Goal: Task Accomplishment & Management: Use online tool/utility

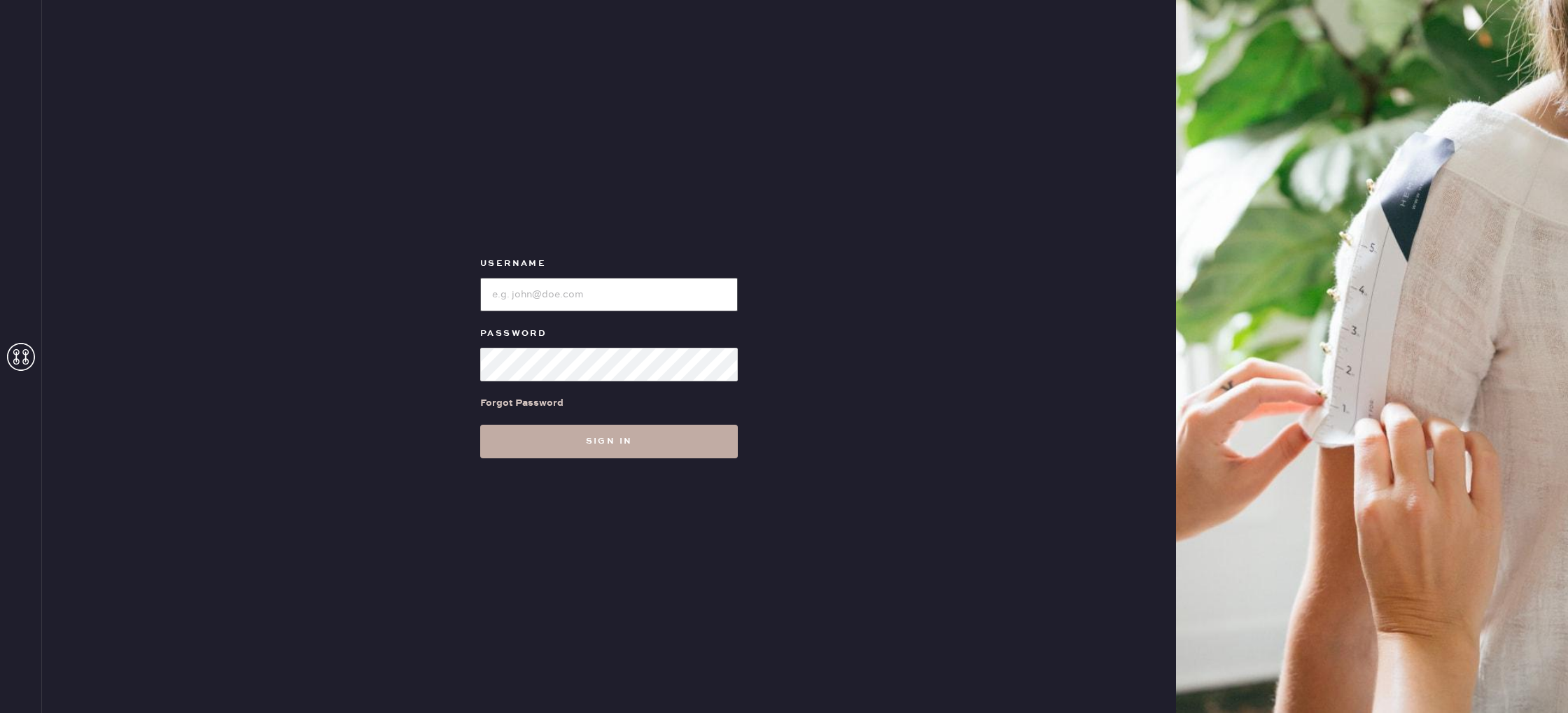
type input "reformationvalencia"
click at [607, 453] on button "Sign in" at bounding box center [608, 441] width 257 height 33
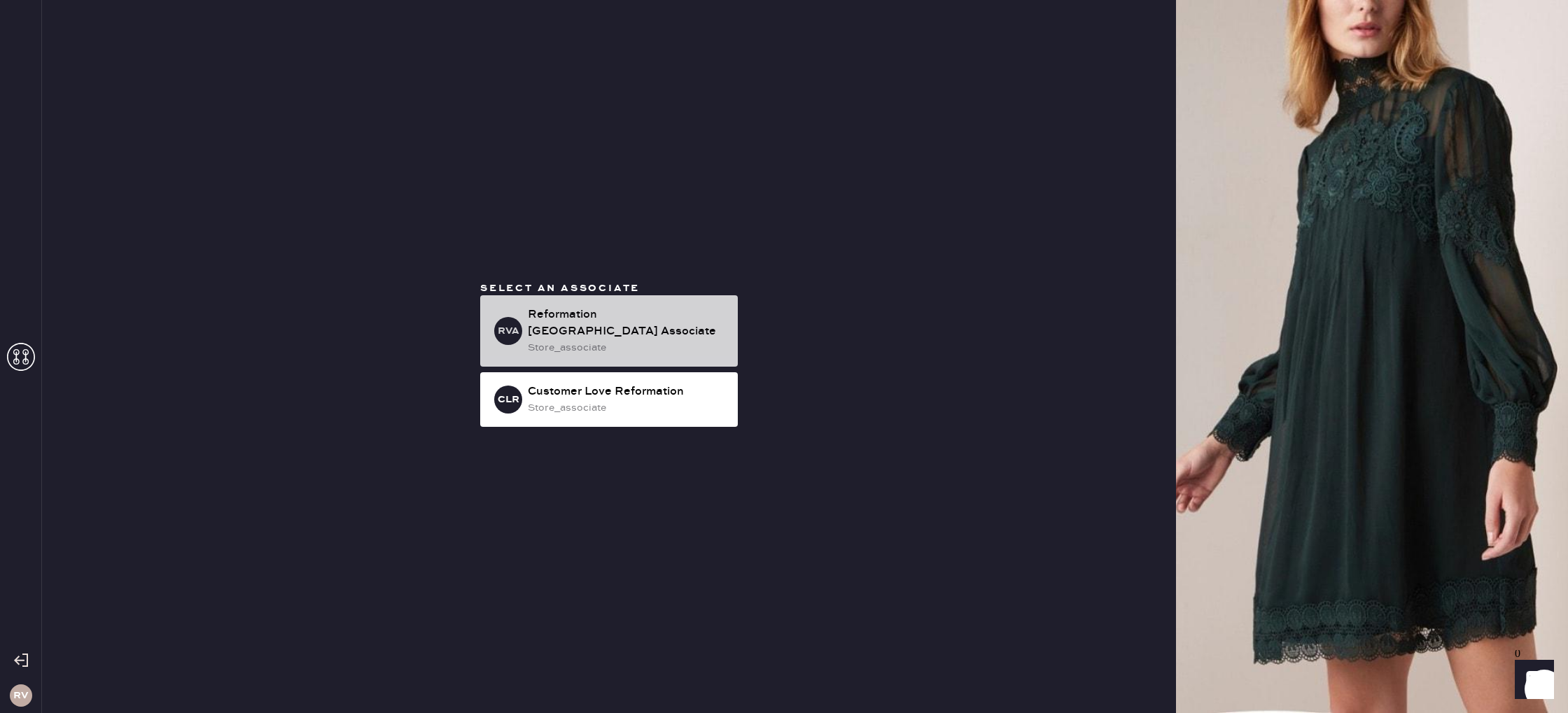
click at [680, 340] on div "store_associate" at bounding box center [627, 348] width 198 height 16
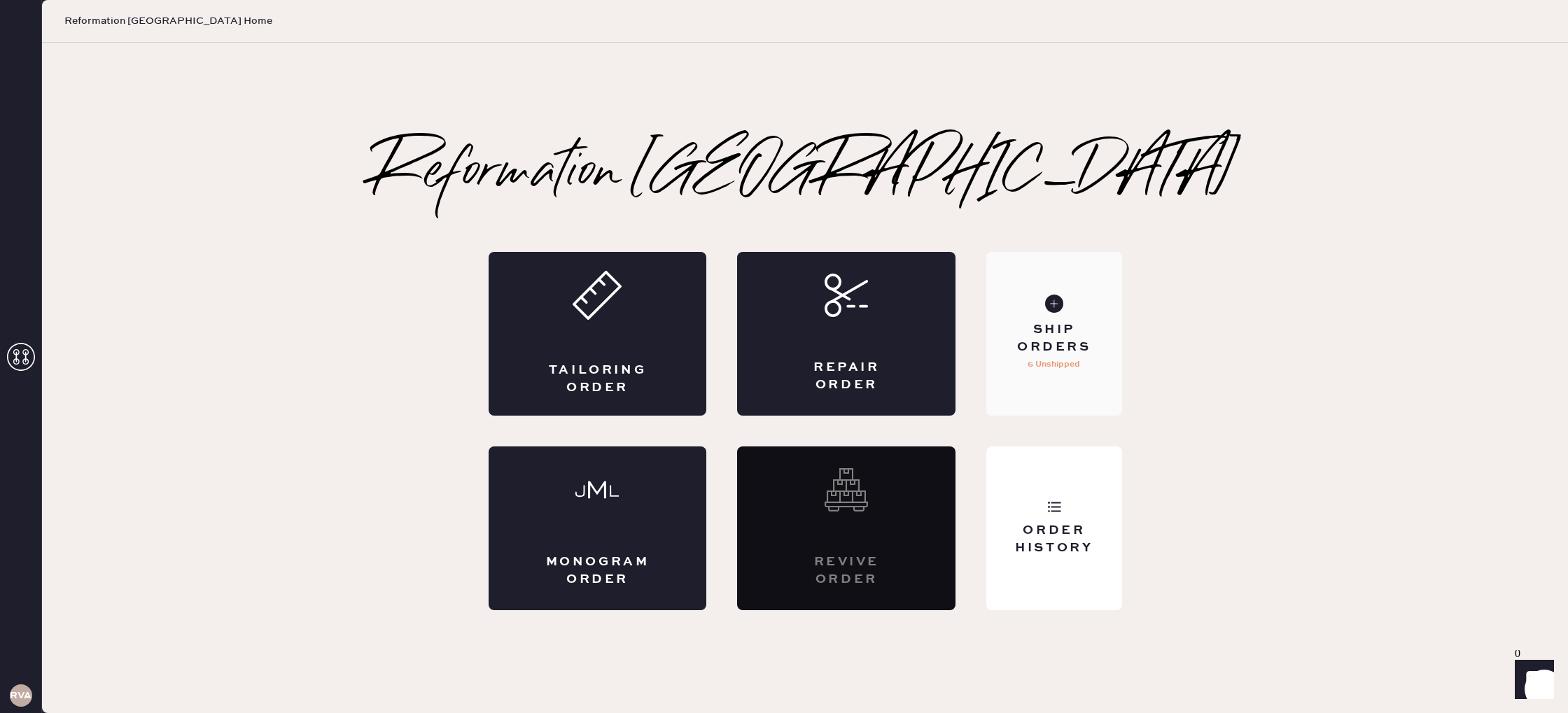
click at [1081, 347] on div "Ship Orders" at bounding box center [1054, 339] width 113 height 35
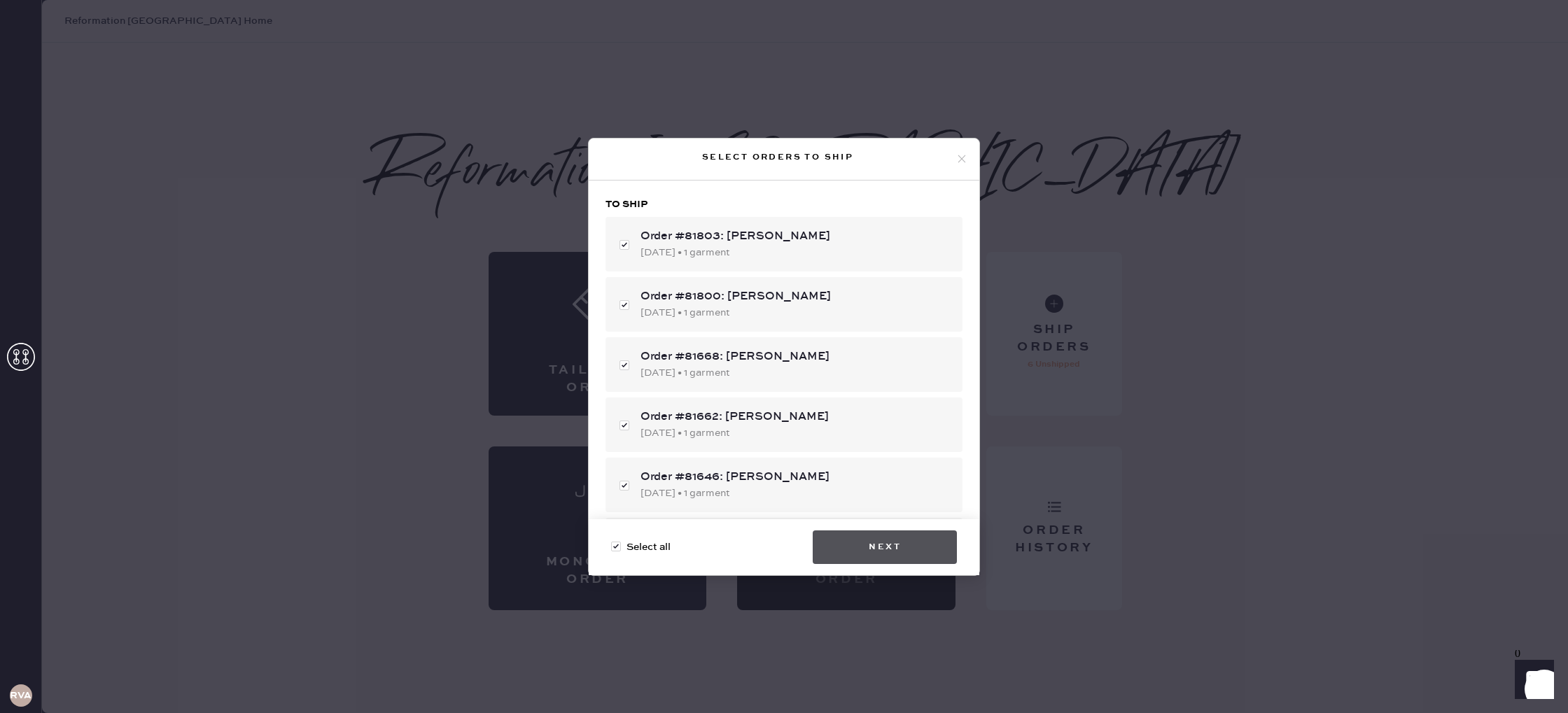
click at [925, 546] on button "Next" at bounding box center [884, 547] width 144 height 33
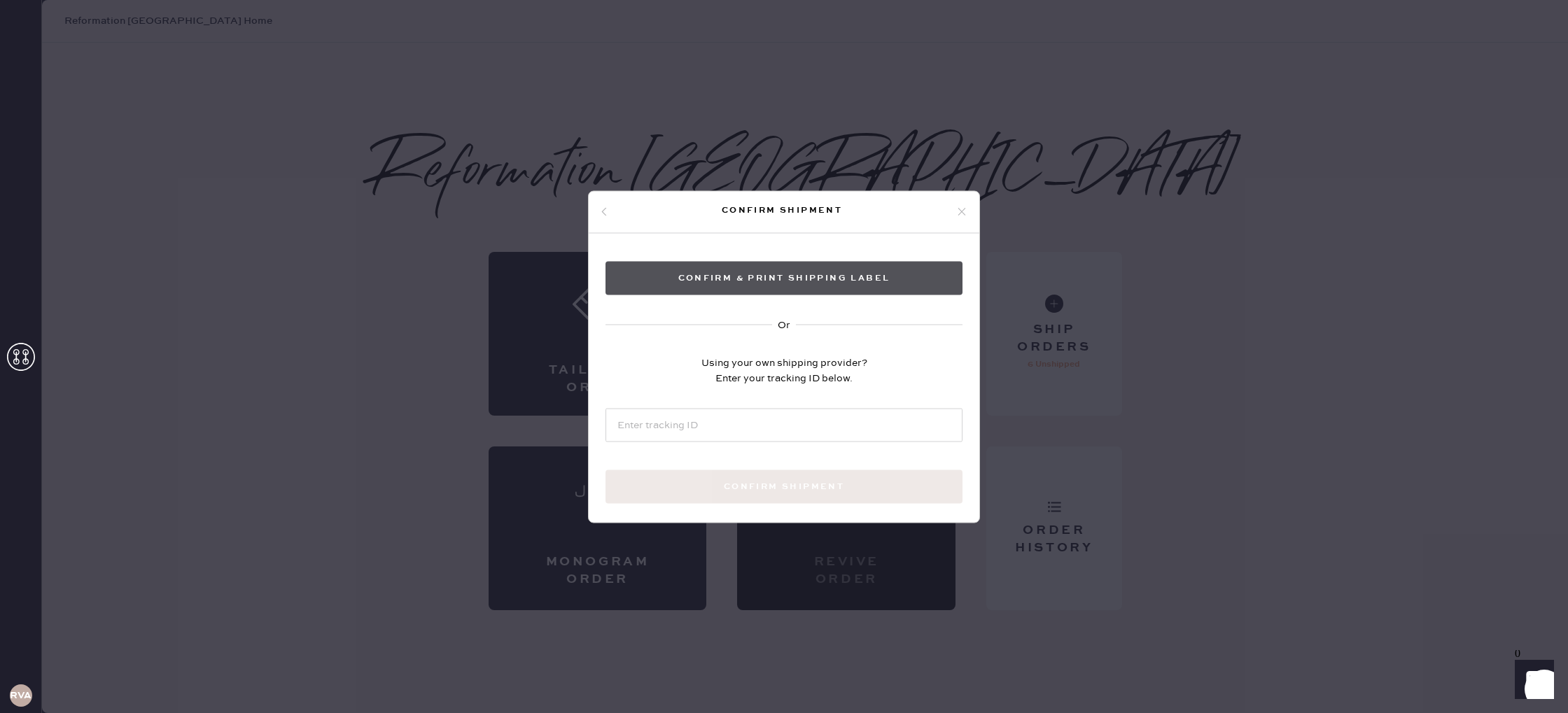
click at [808, 268] on button "Confirm & Print shipping label" at bounding box center [784, 278] width 357 height 33
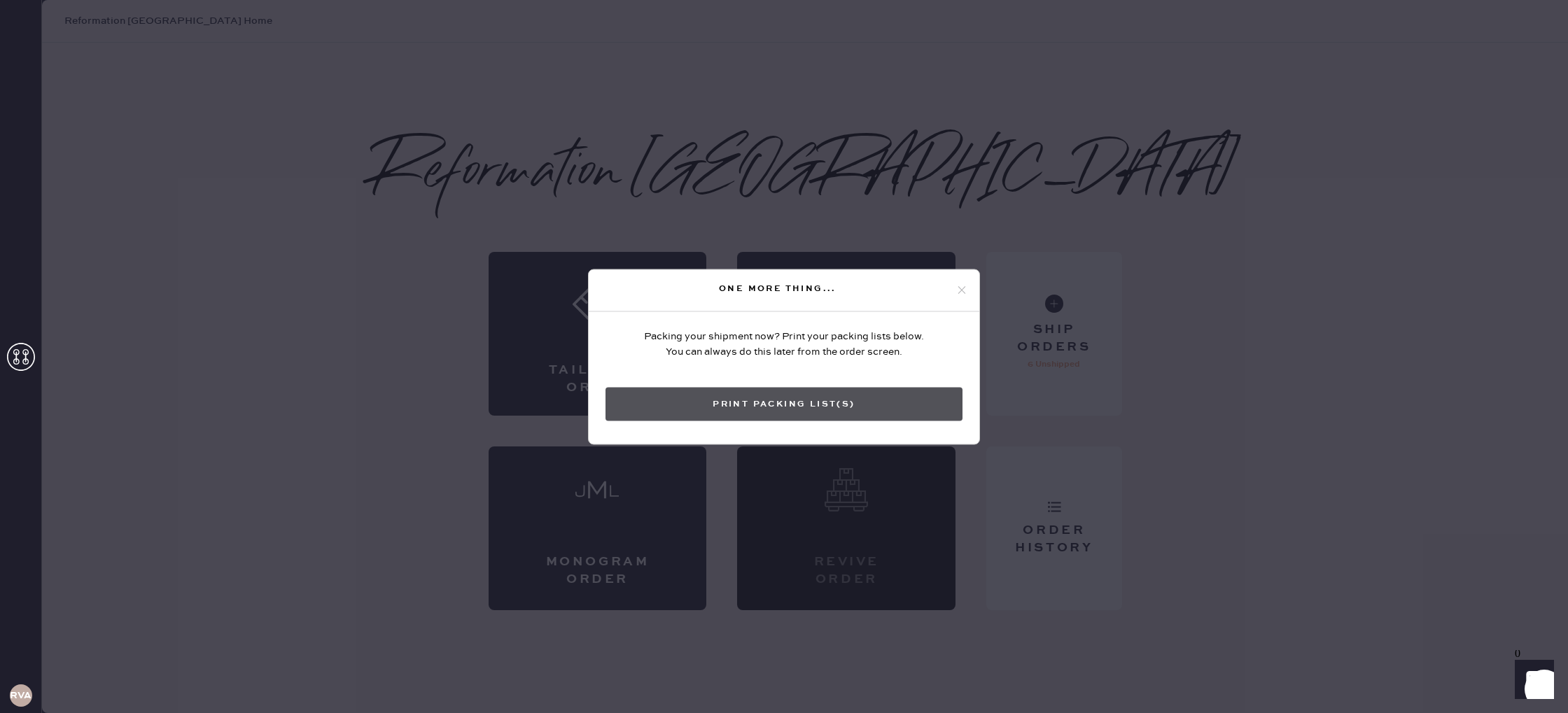
click at [767, 410] on button "Print Packing List(s)" at bounding box center [784, 403] width 357 height 33
